Goal: Answer question/provide support: Share knowledge or assist other users

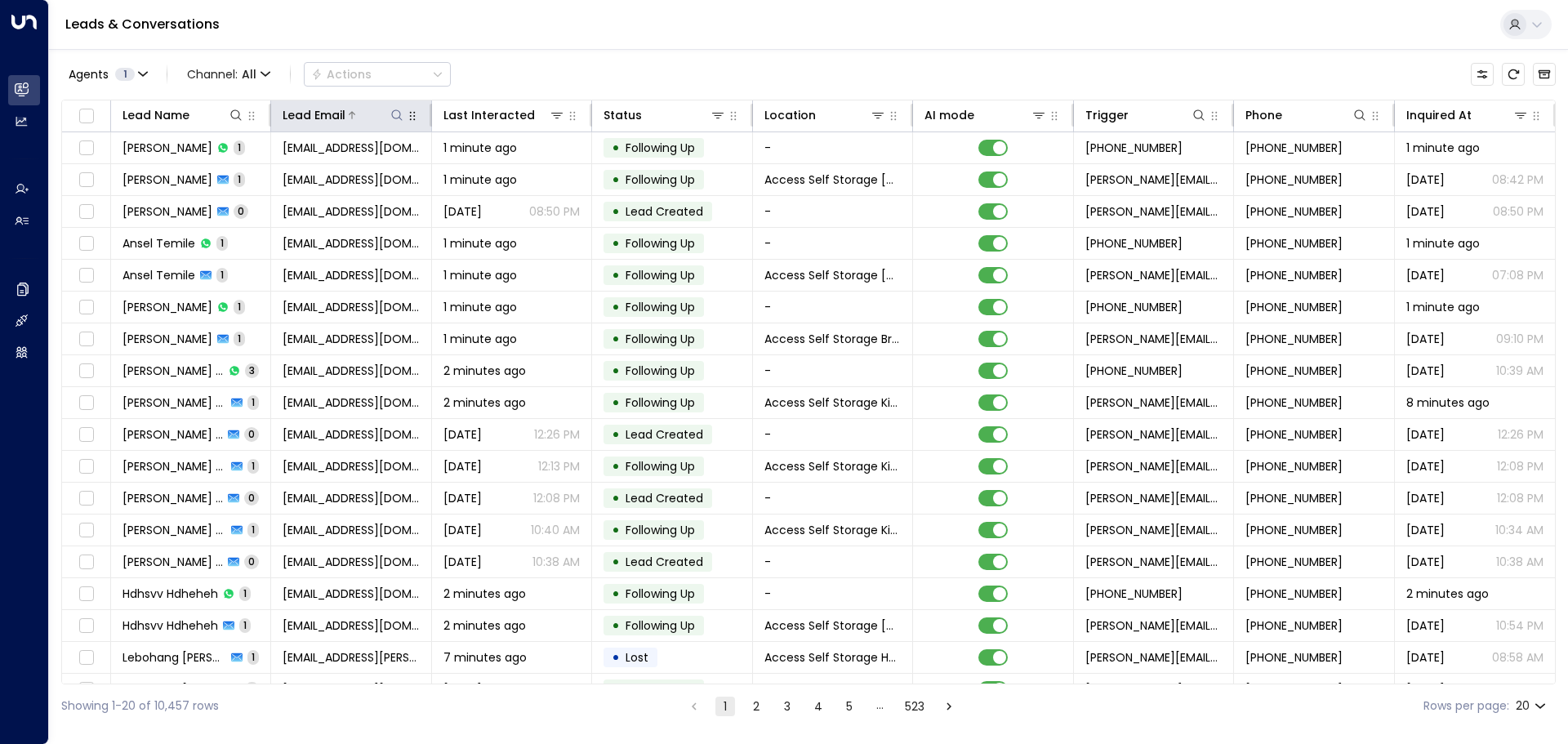
click at [397, 115] on icon at bounding box center [397, 115] width 13 height 13
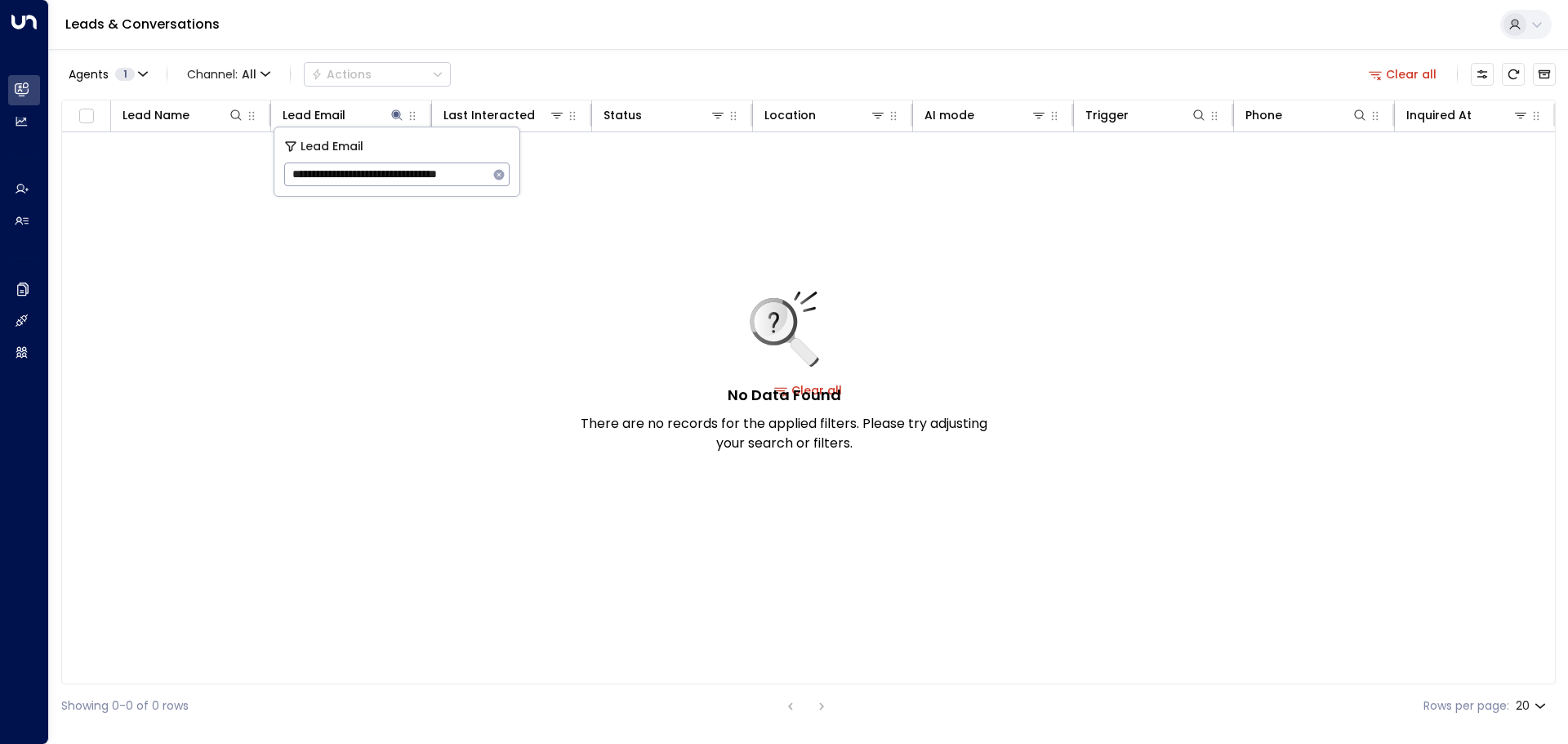
drag, startPoint x: 307, startPoint y: 170, endPoint x: 256, endPoint y: 166, distance: 51.2
click at [256, 166] on body "**********" at bounding box center [784, 363] width 1568 height 727
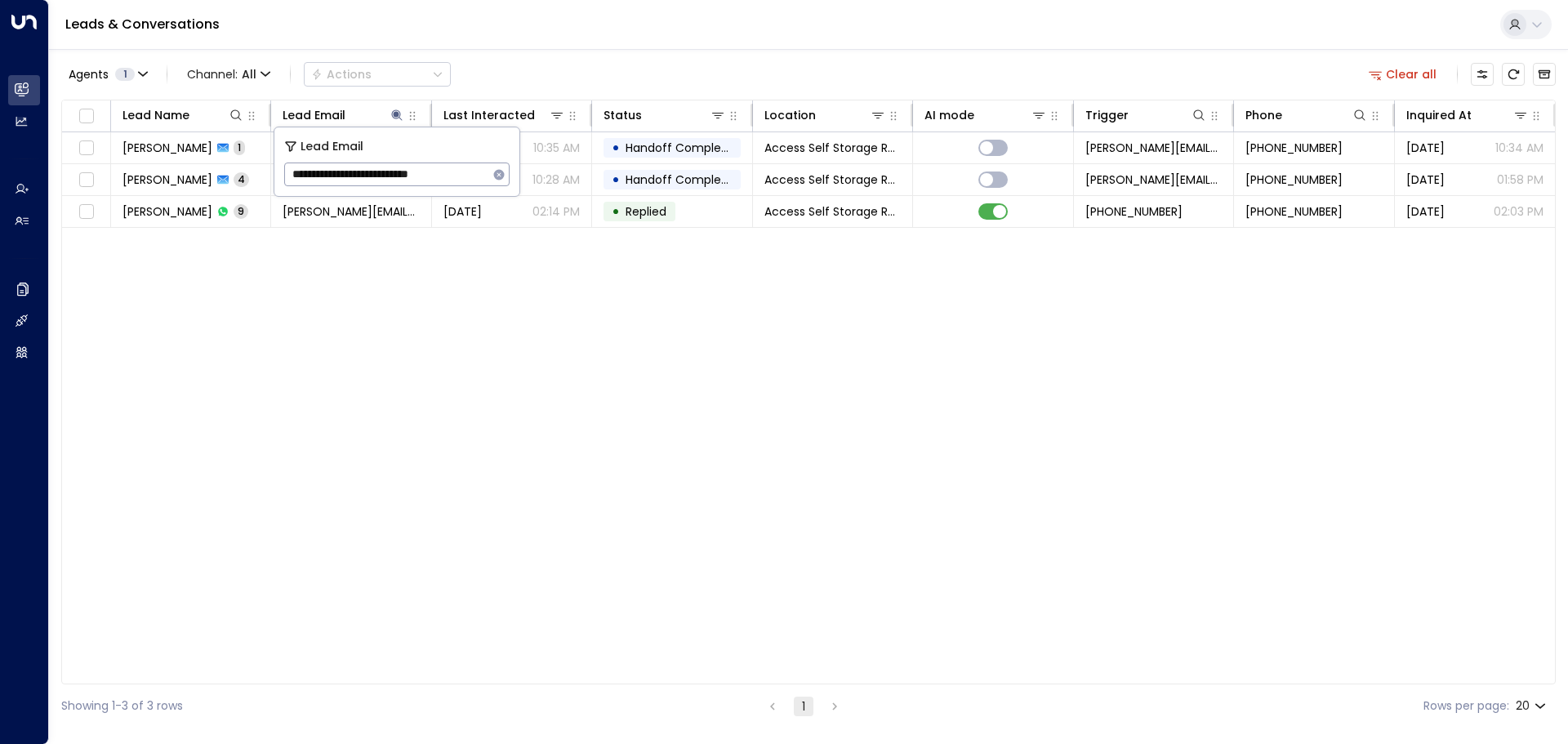
type input "**********"
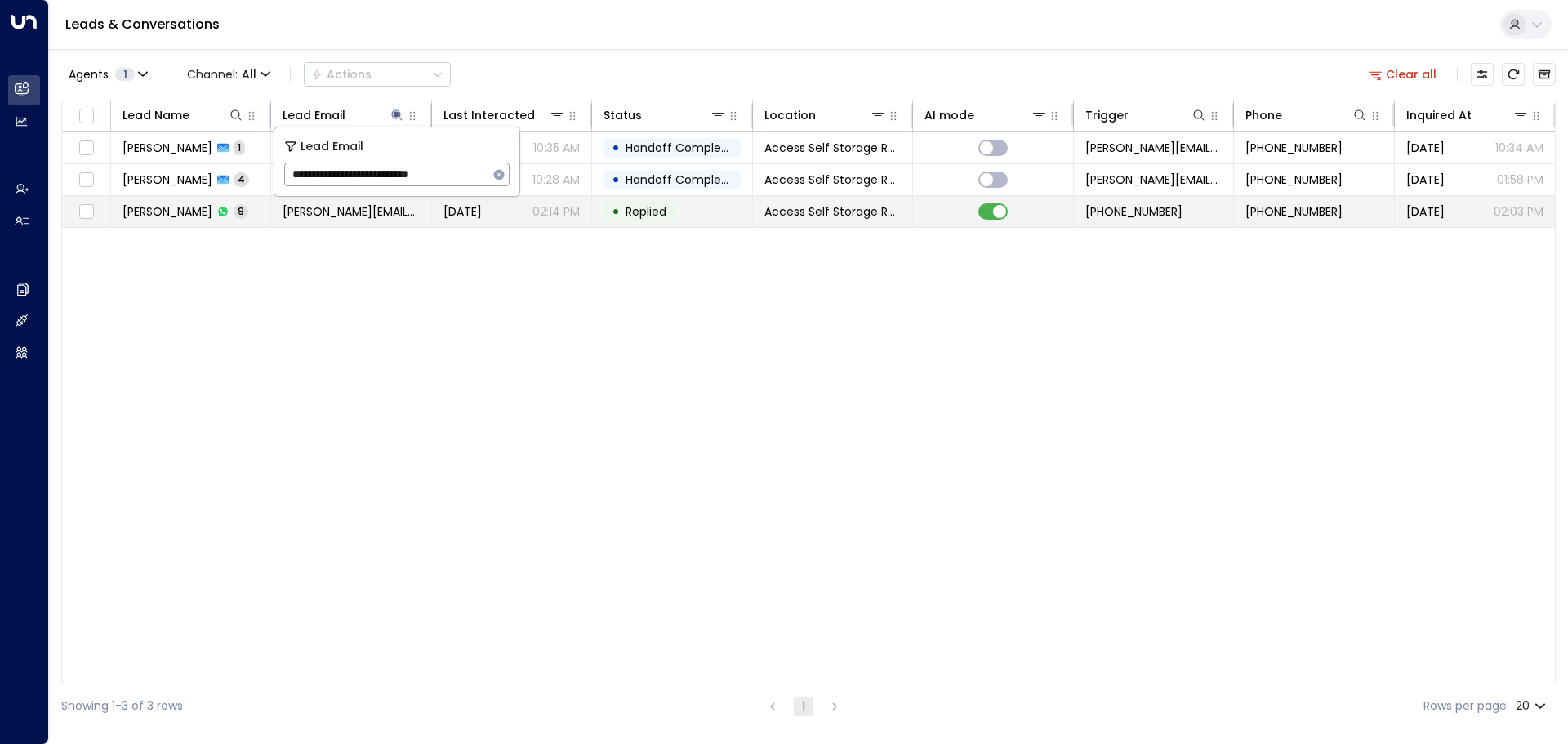
click at [250, 204] on td "[PERSON_NAME] 9" at bounding box center [190, 211] width 160 height 31
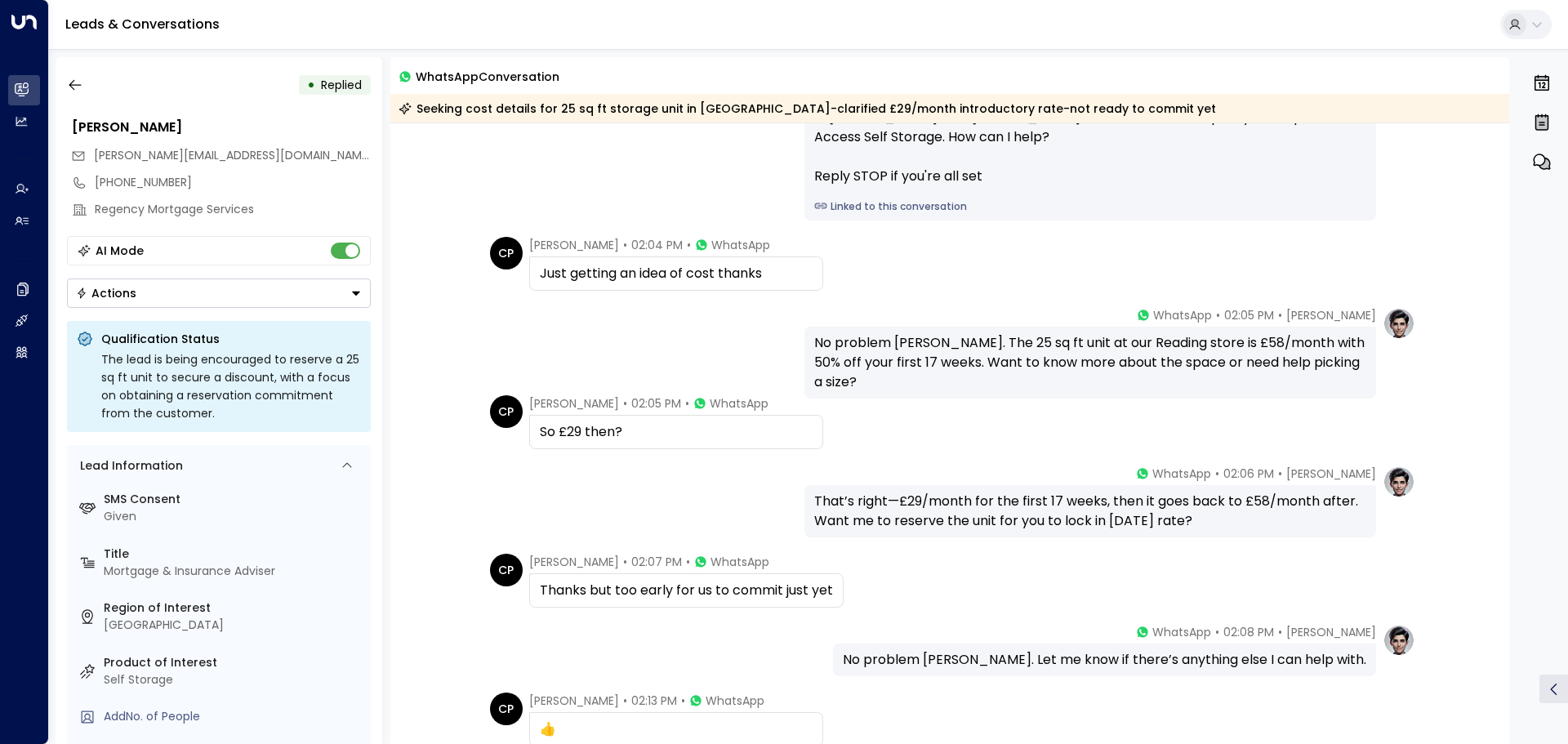
scroll to position [103, 0]
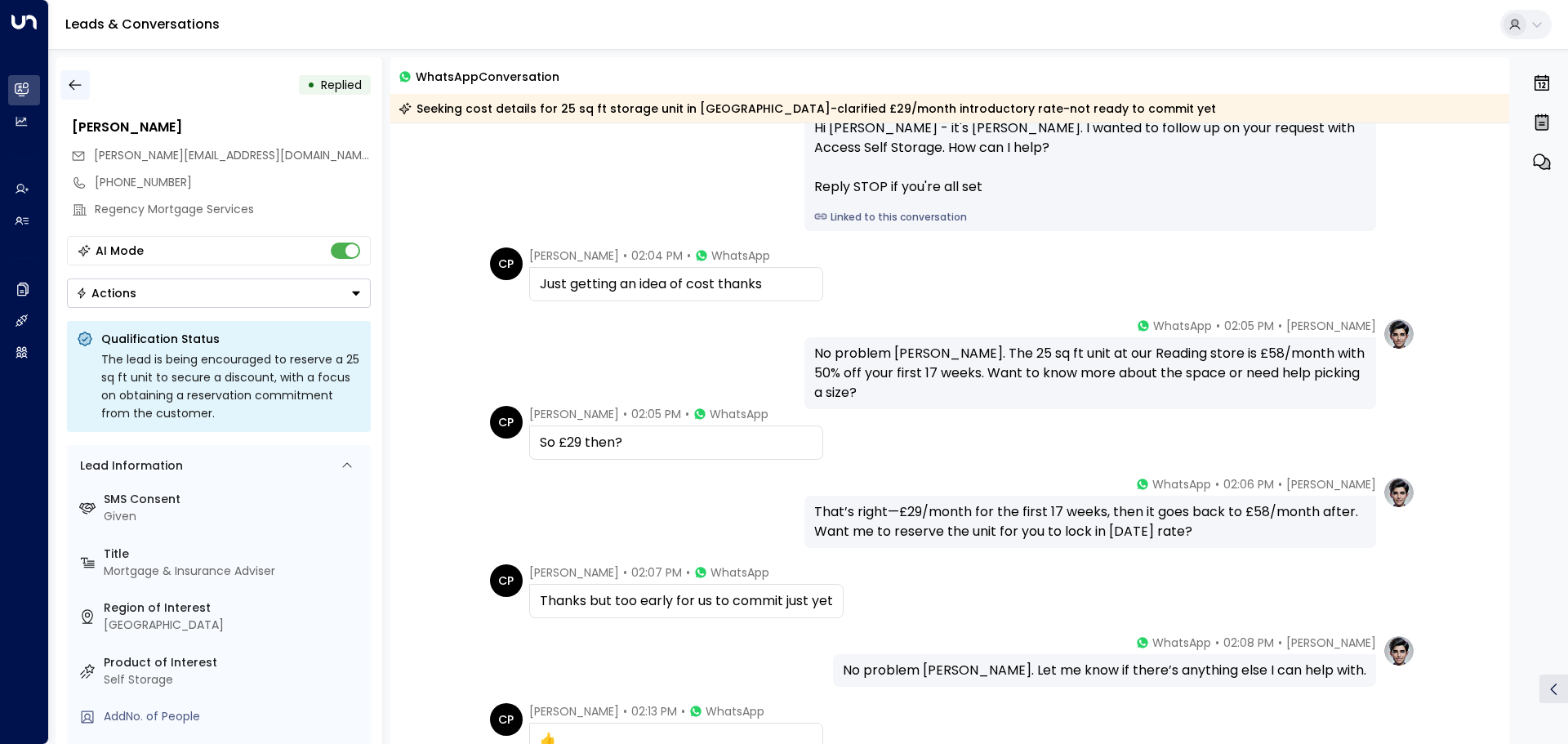
click at [75, 86] on icon "button" at bounding box center [75, 85] width 17 height 17
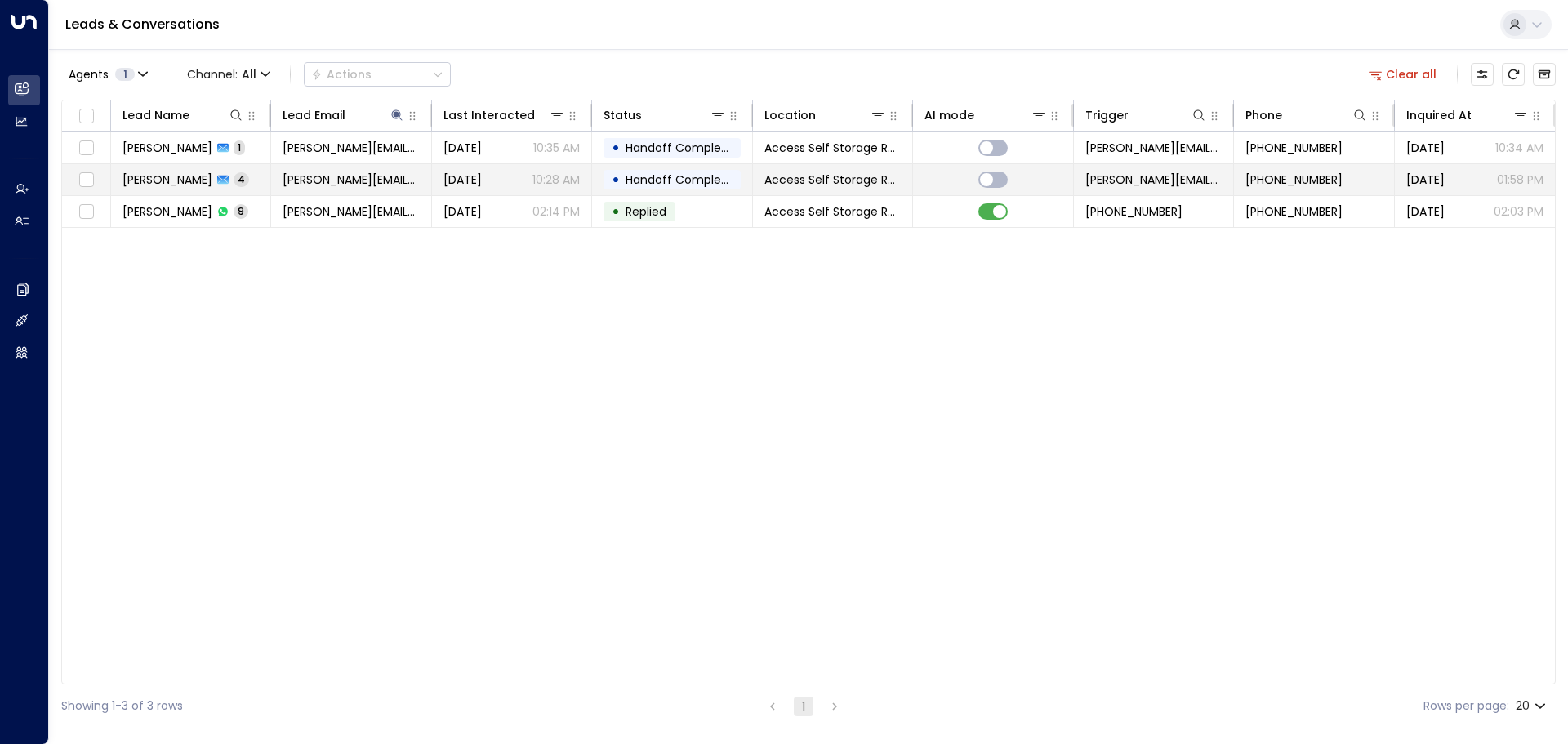
click at [259, 179] on td "[PERSON_NAME] 4" at bounding box center [190, 179] width 160 height 31
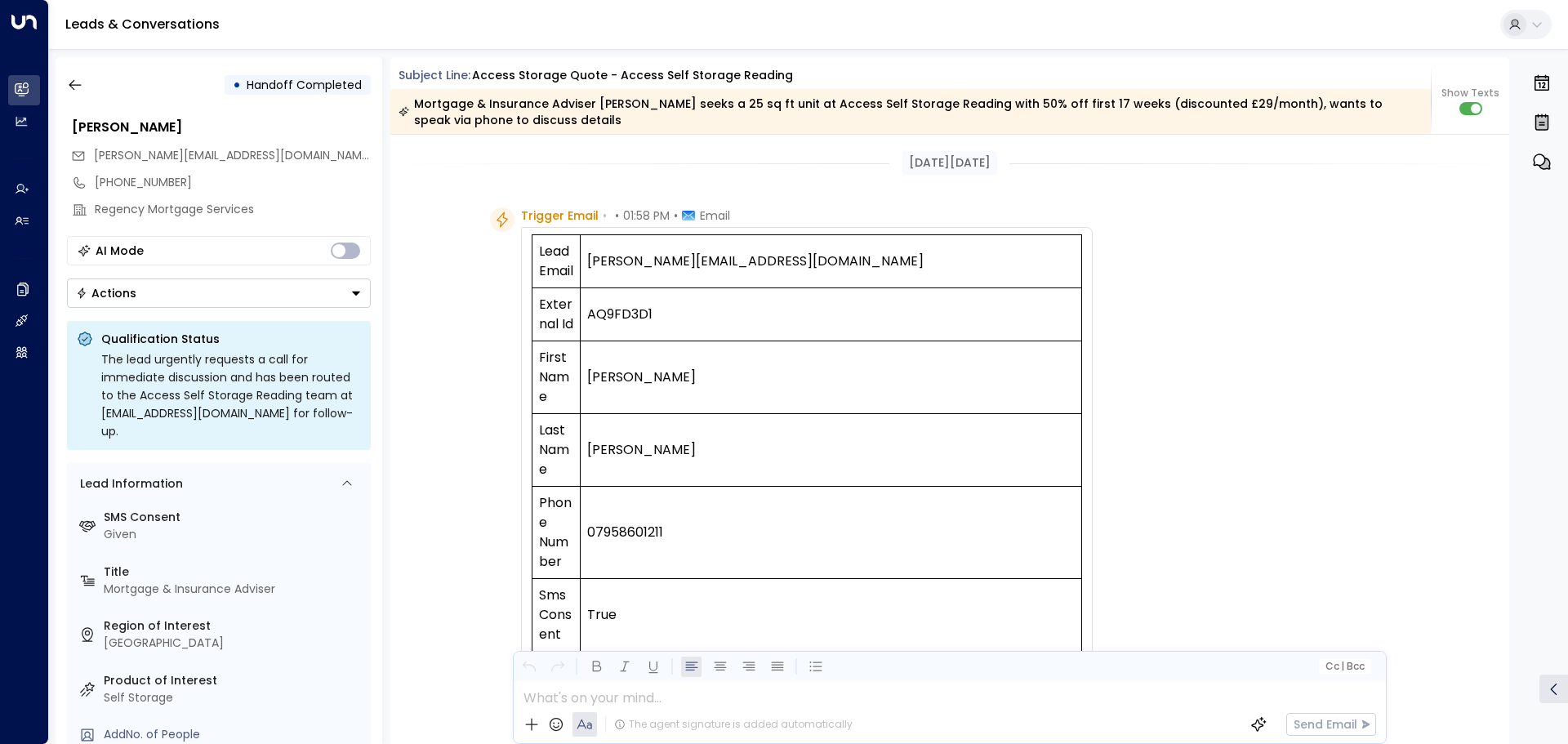
click at [1511, 165] on div "• Handoff Completed [PERSON_NAME] [PERSON_NAME][EMAIL_ADDRESS][DOMAIN_NAME] [PH…" at bounding box center [812, 401] width 1513 height 687
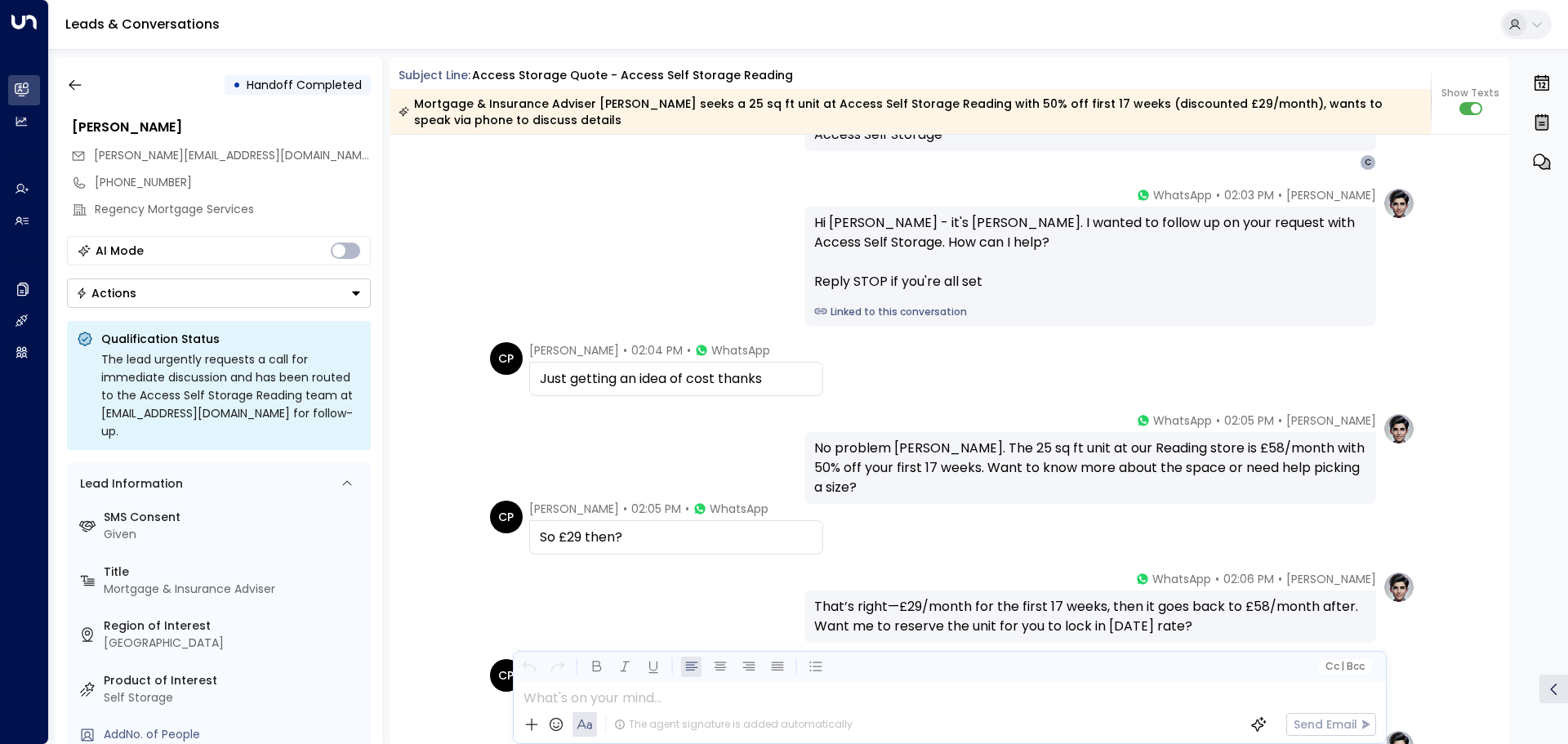
scroll to position [1301, 0]
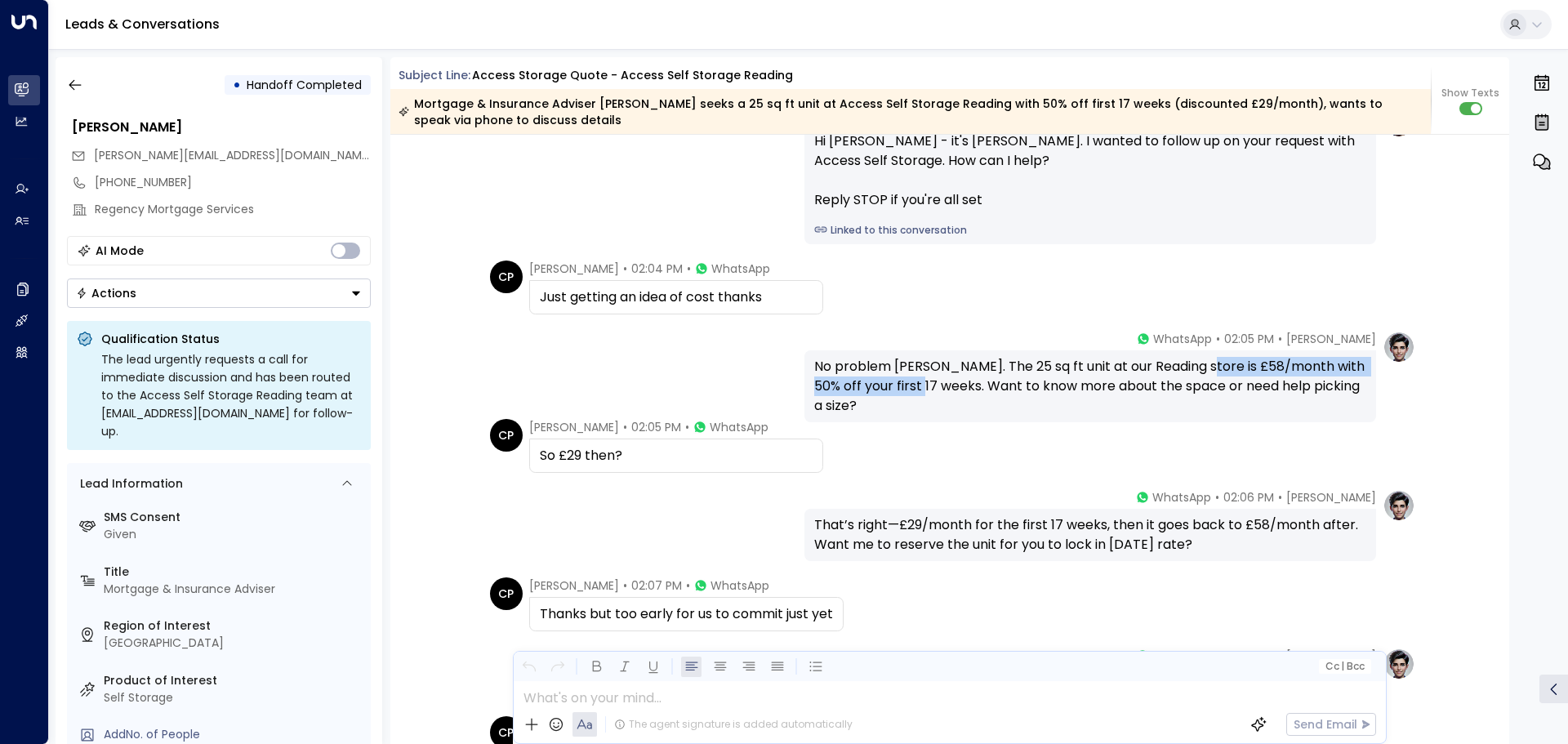
drag, startPoint x: 1187, startPoint y: 363, endPoint x: 928, endPoint y: 387, distance: 260.1
click at [928, 387] on div "No problem [PERSON_NAME]. The 25 sq ft unit at our Reading store is £58/month w…" at bounding box center [1090, 386] width 552 height 59
copy div "£58/month with 50% off your first 17 weeks"
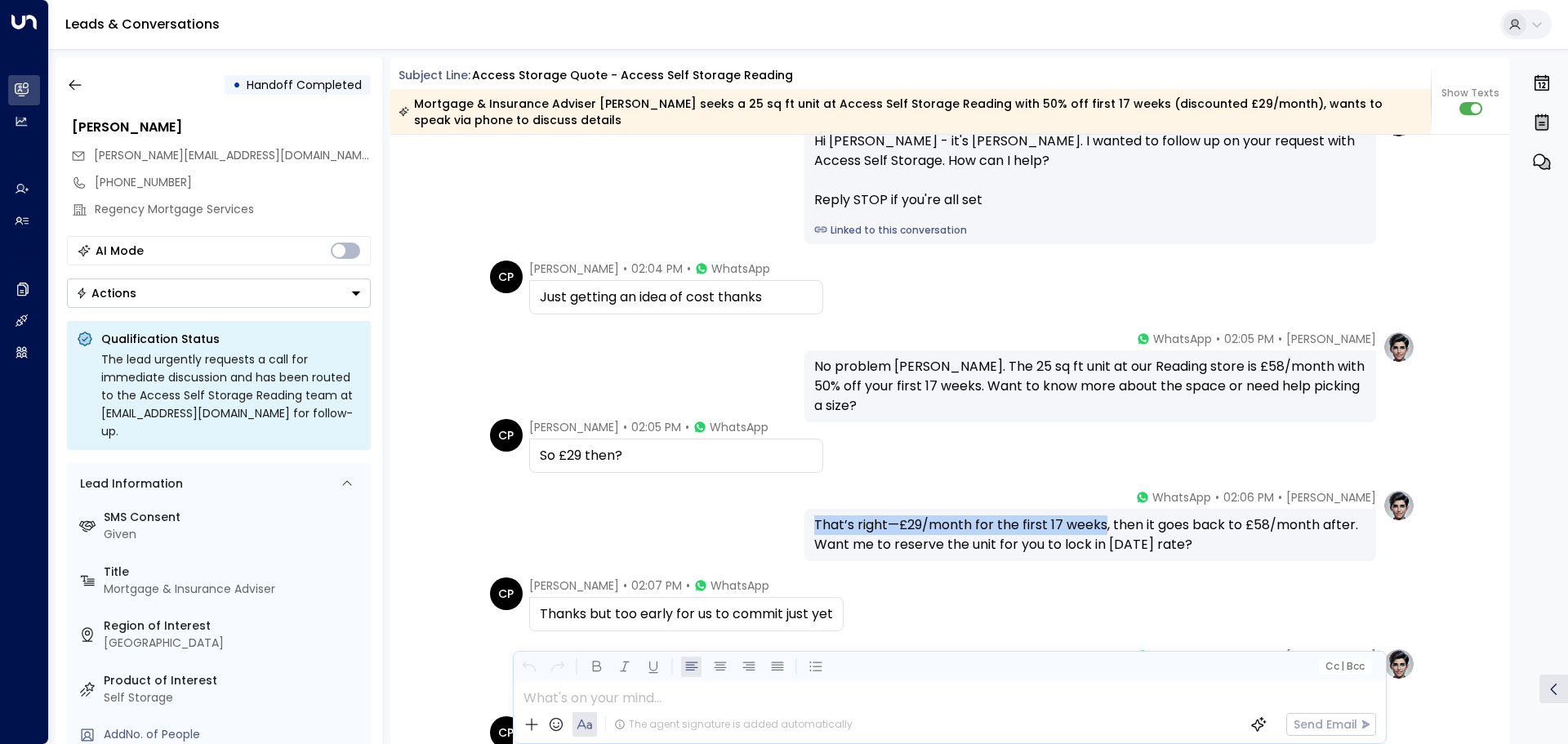
drag, startPoint x: 815, startPoint y: 525, endPoint x: 1099, endPoint y: 521, distance: 284.0
click at [1099, 521] on div "That’s right—£29/month for the first 17 weeks, then it goes back to £58/month a…" at bounding box center [1090, 534] width 552 height 39
copy div "That’s right—£29/month for the first 17 weeks"
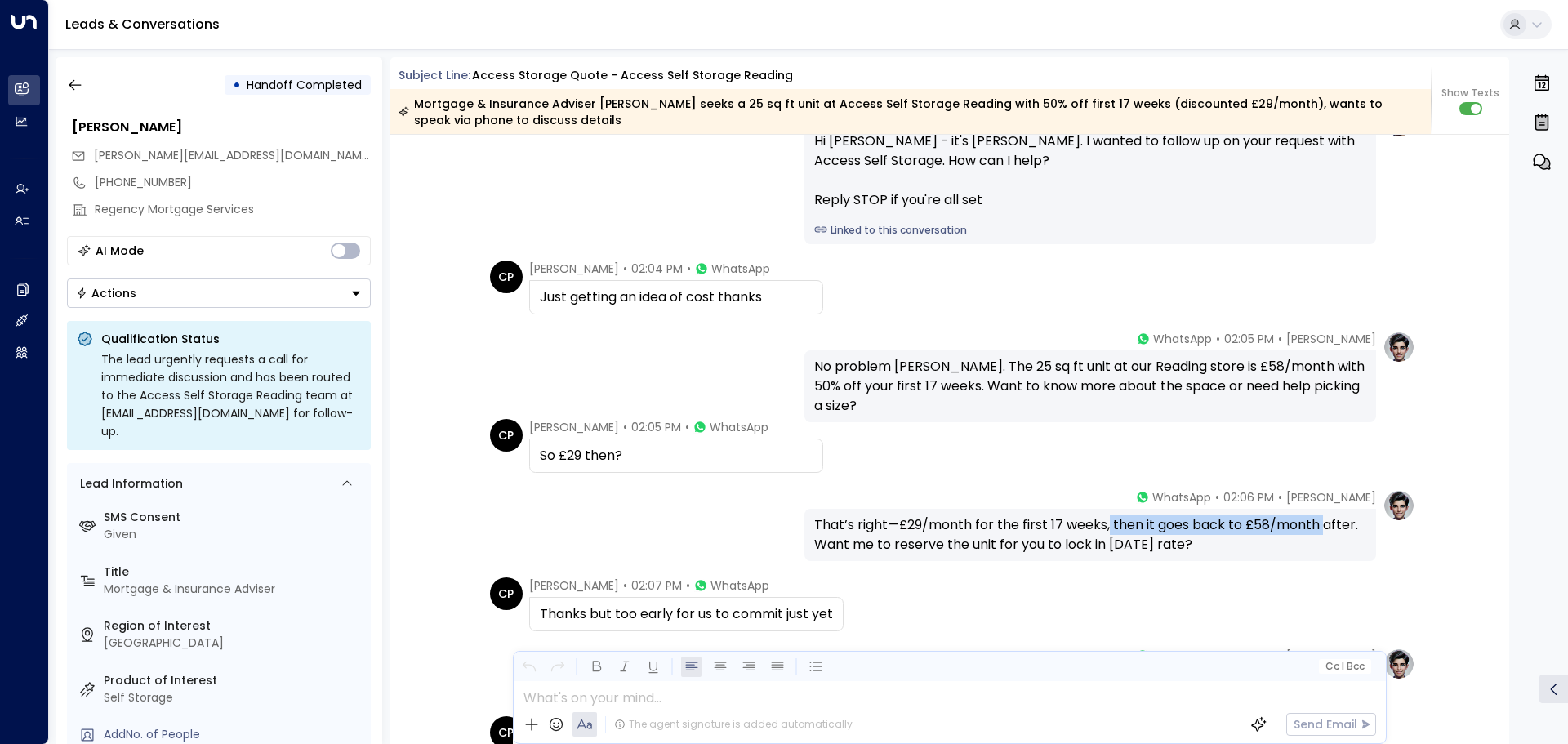
drag, startPoint x: 1316, startPoint y: 526, endPoint x: 1104, endPoint y: 530, distance: 212.0
click at [1104, 530] on div "That’s right—£29/month for the first 17 weeks, then it goes back to £58/month a…" at bounding box center [1090, 534] width 552 height 39
copy div "then it goes back to £58/month"
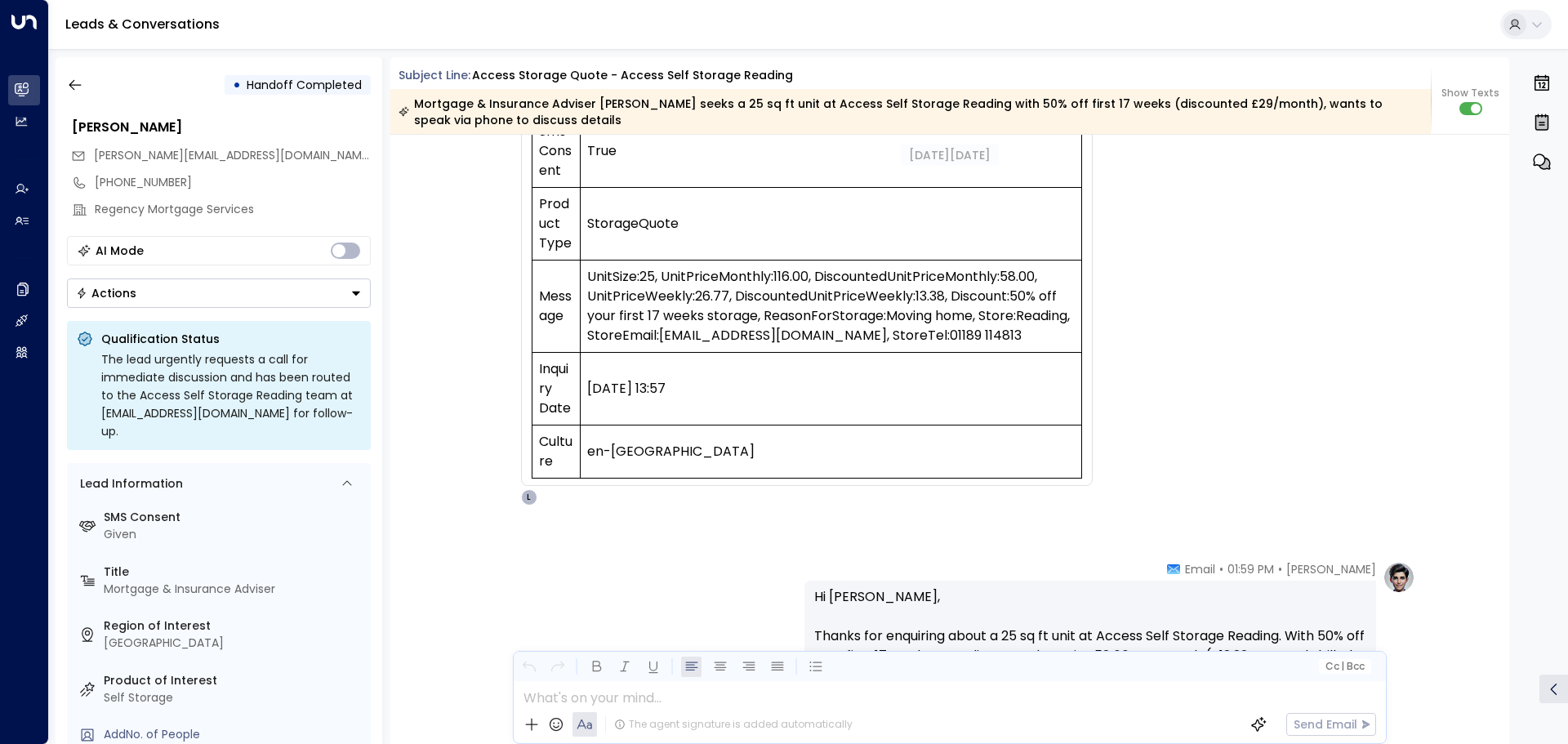
scroll to position [490, 0]
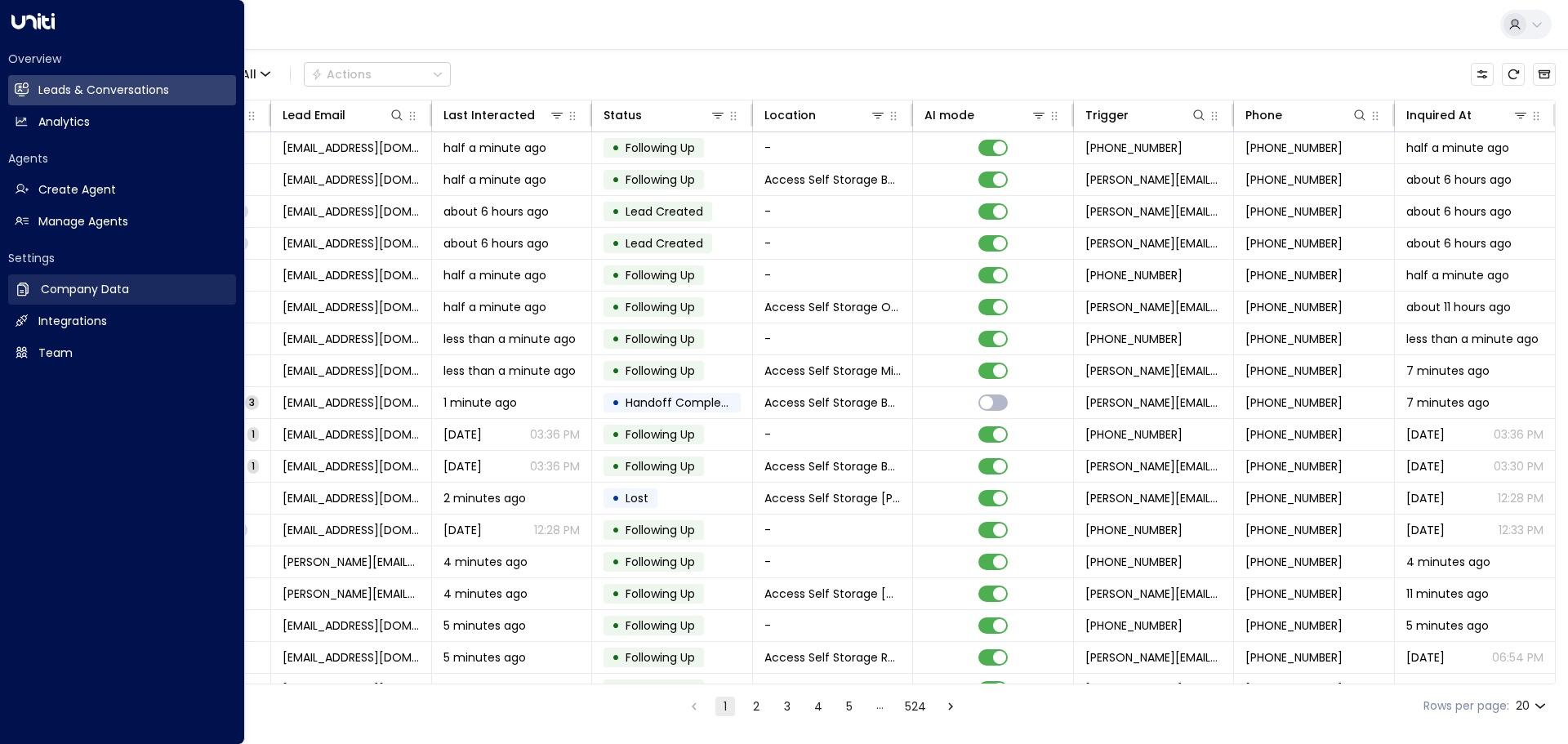
click at [64, 288] on h2 "Company Data" at bounding box center [84, 289] width 89 height 17
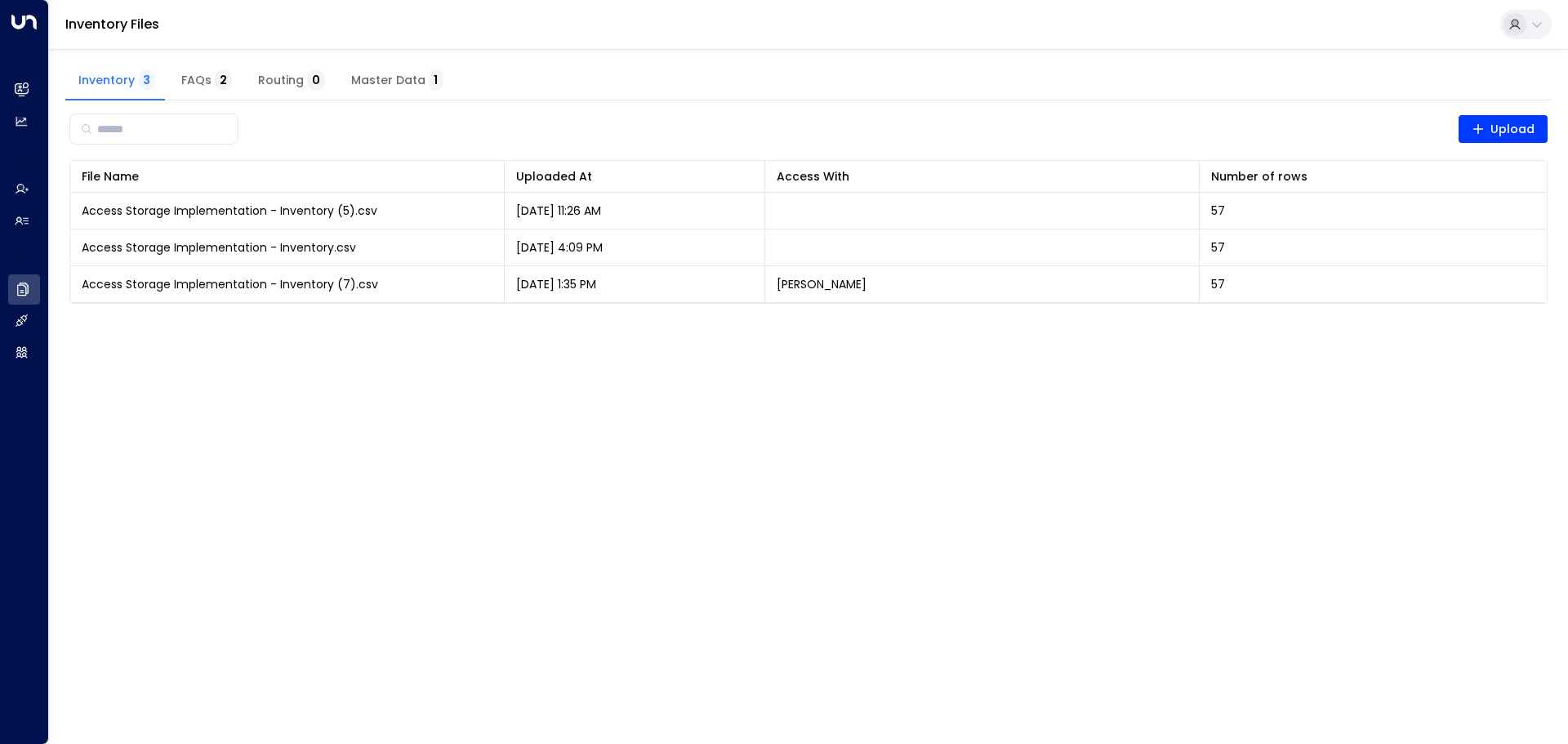
click at [185, 76] on span "FAQs 2" at bounding box center [206, 81] width 51 height 15
